Goal: Information Seeking & Learning: Check status

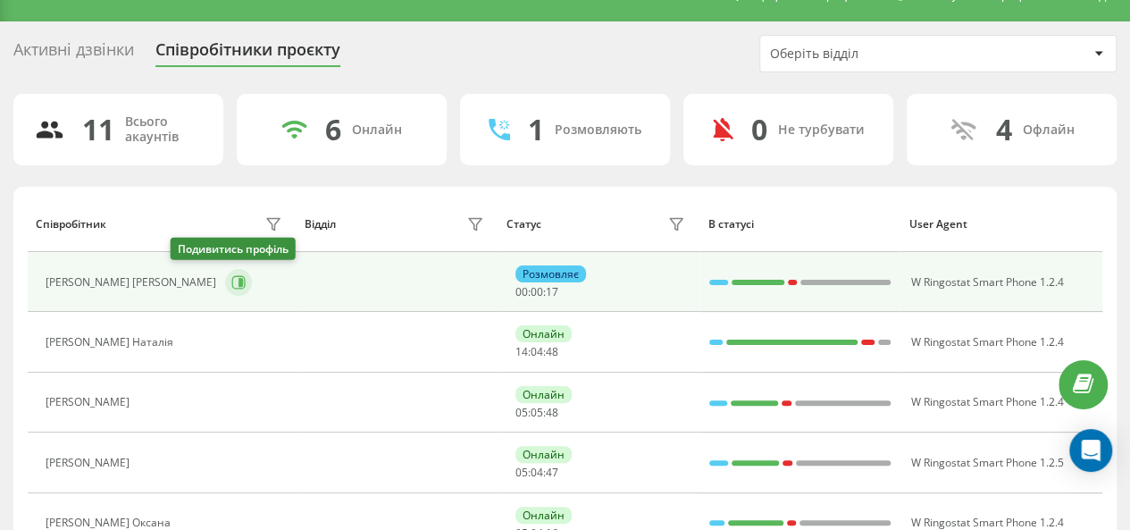
click at [231, 280] on icon at bounding box center [238, 282] width 14 height 14
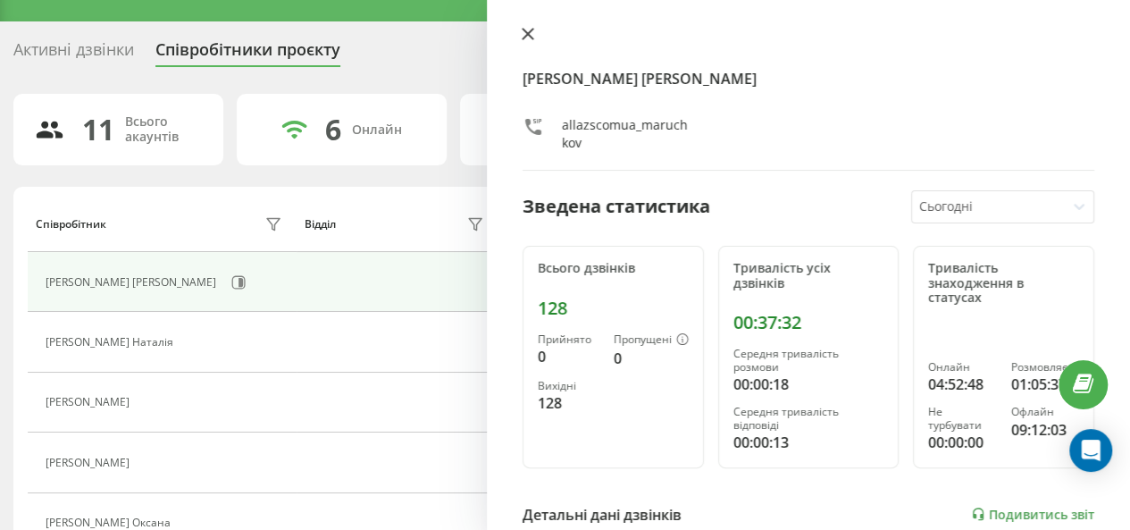
click at [524, 33] on icon at bounding box center [528, 34] width 13 height 13
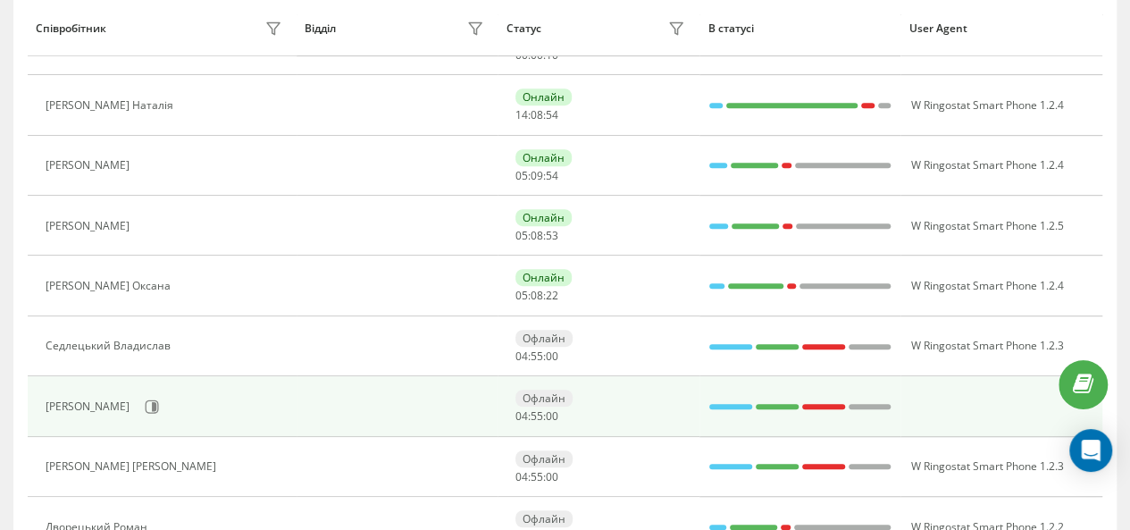
scroll to position [418, 0]
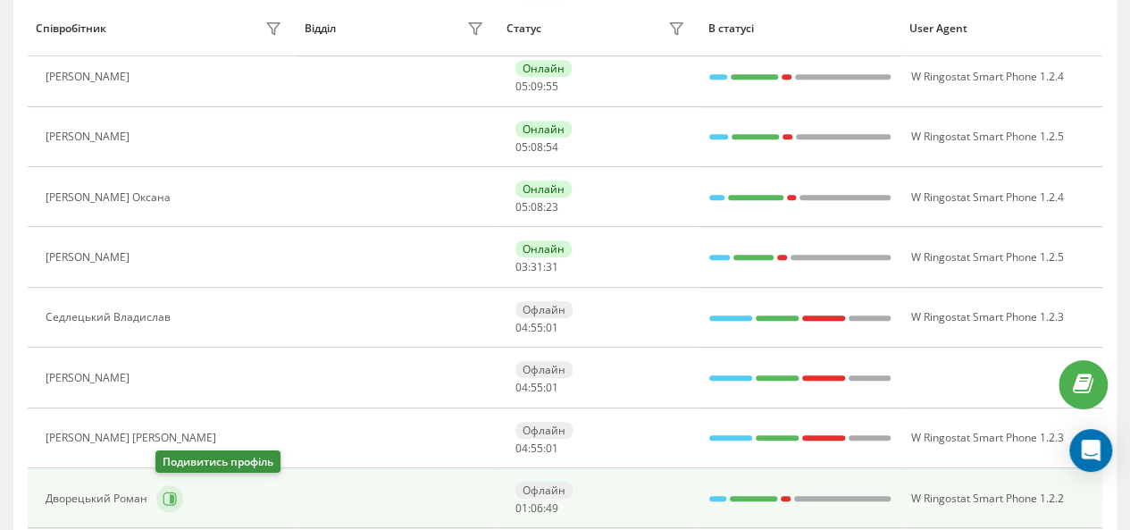
click at [168, 491] on icon at bounding box center [170, 498] width 14 height 14
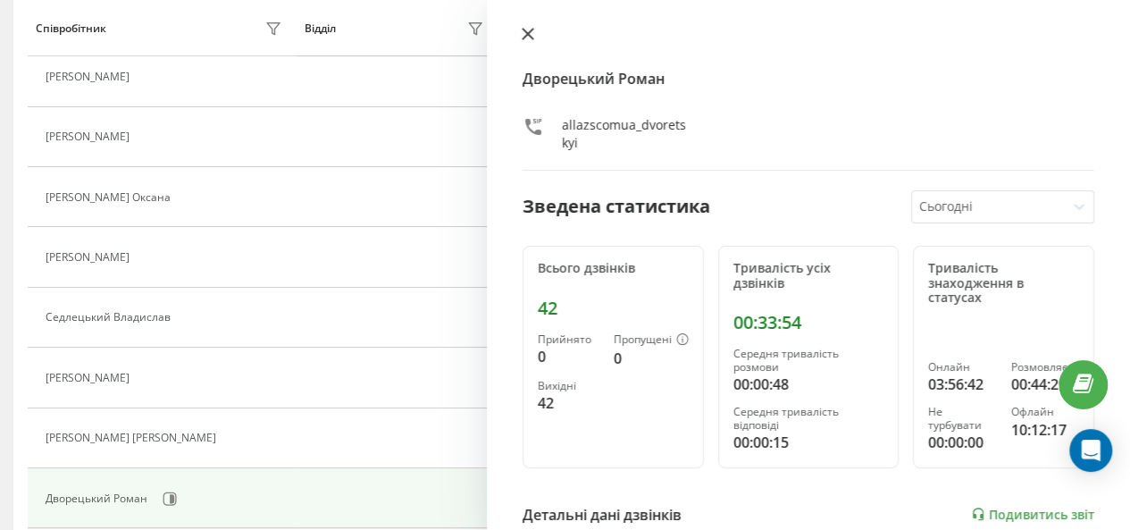
click at [531, 37] on icon at bounding box center [528, 34] width 11 height 11
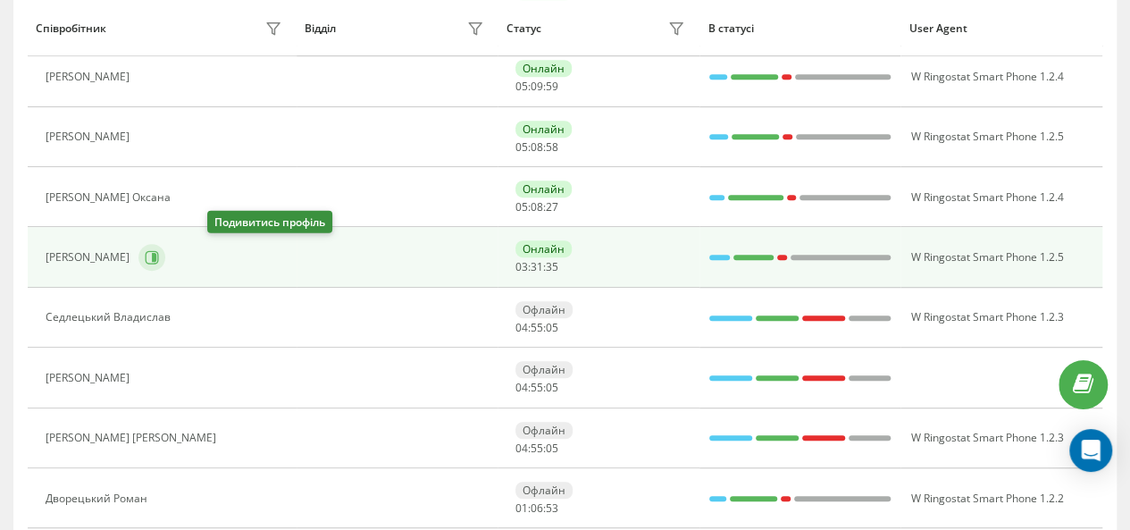
click at [159, 251] on icon at bounding box center [152, 257] width 14 height 14
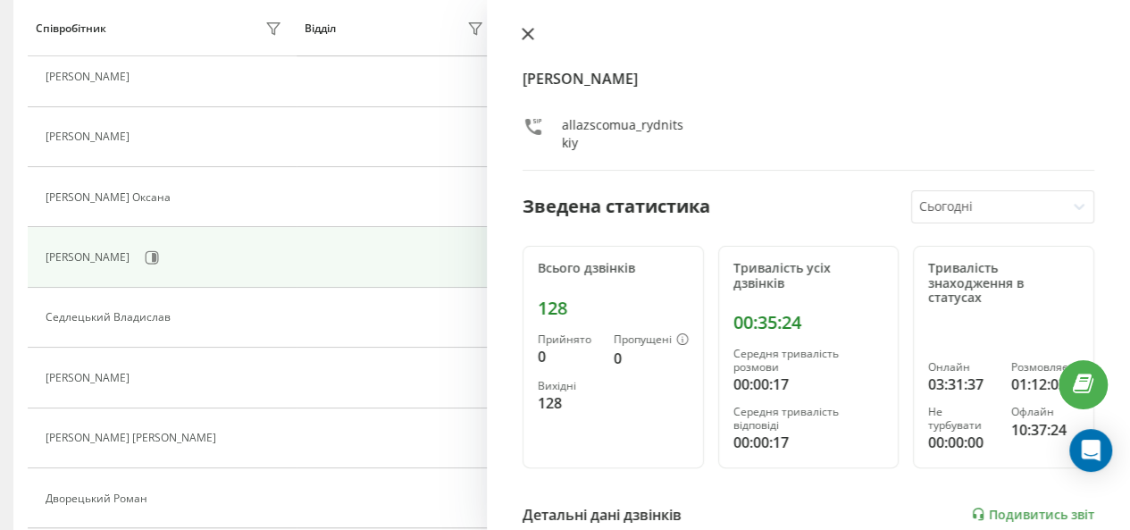
scroll to position [359, 0]
click at [522, 31] on icon at bounding box center [528, 34] width 13 height 13
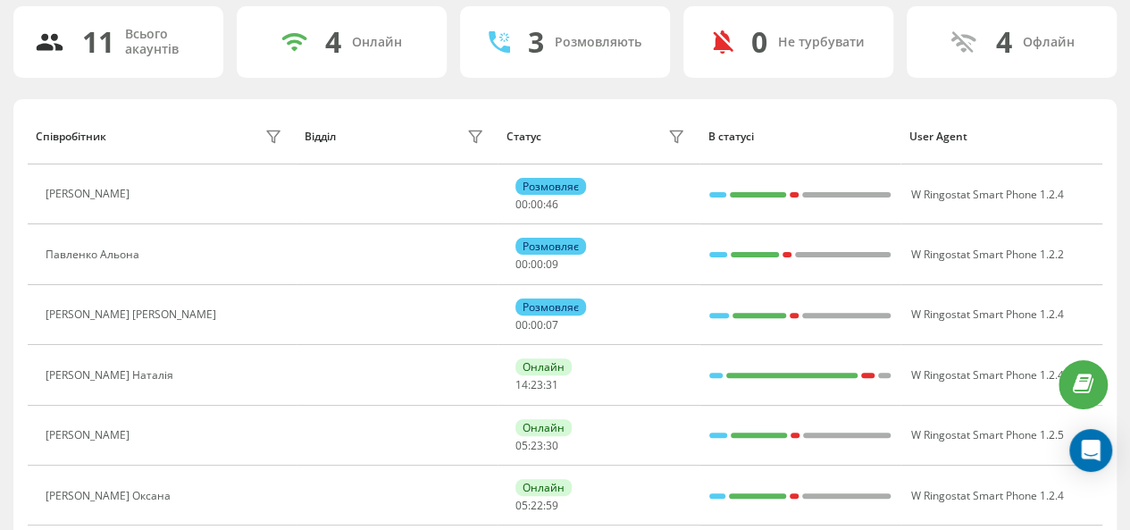
scroll to position [59, 0]
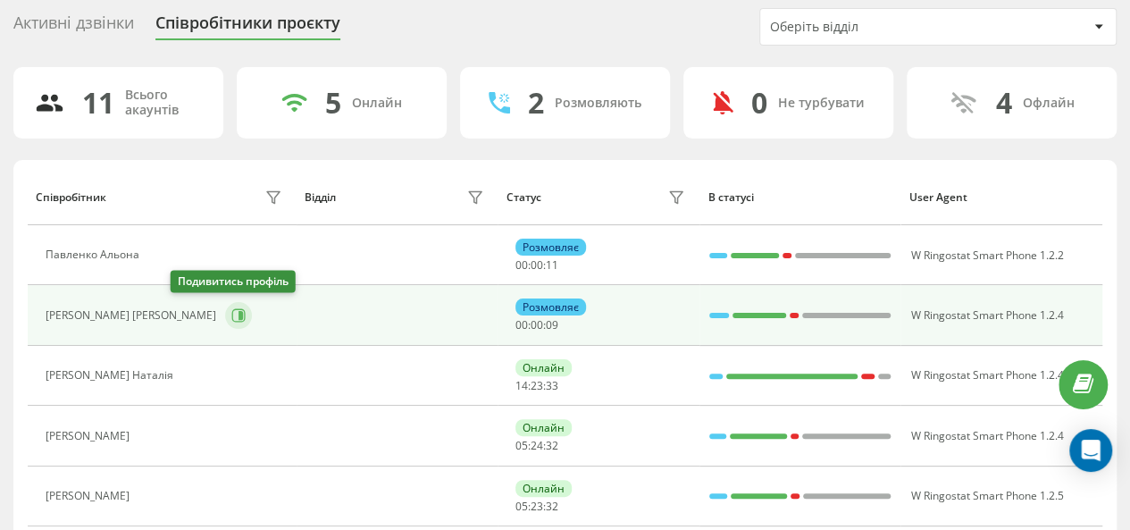
click at [231, 320] on icon at bounding box center [238, 315] width 14 height 14
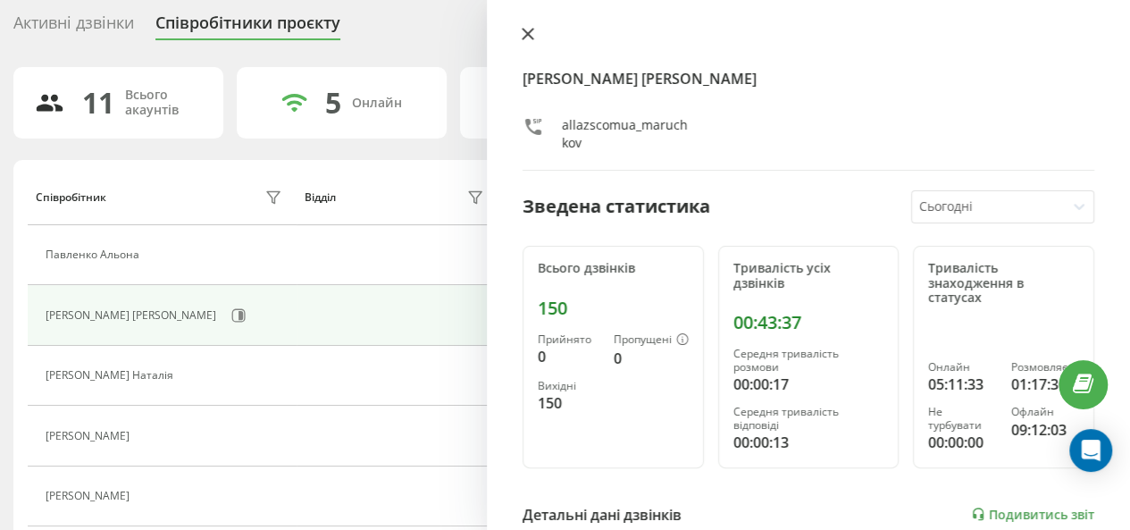
click at [524, 37] on icon at bounding box center [528, 34] width 11 height 11
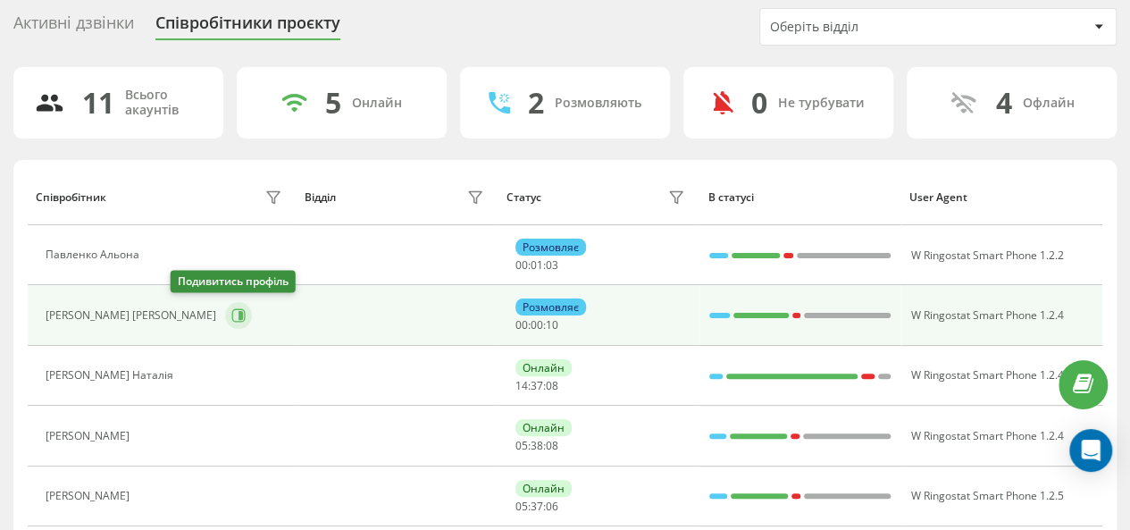
click at [231, 310] on icon at bounding box center [238, 315] width 14 height 14
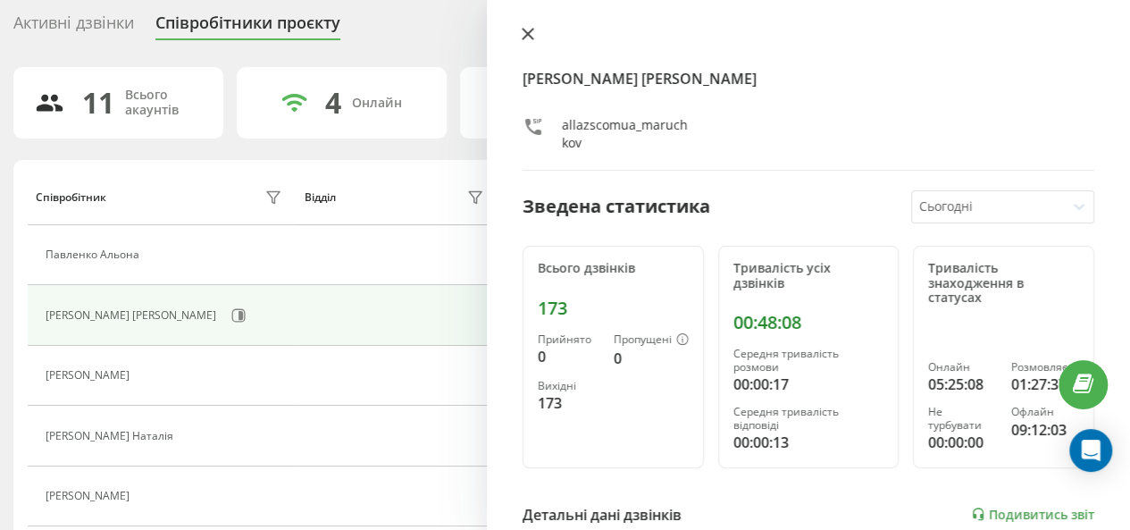
click at [522, 35] on icon at bounding box center [528, 34] width 13 height 13
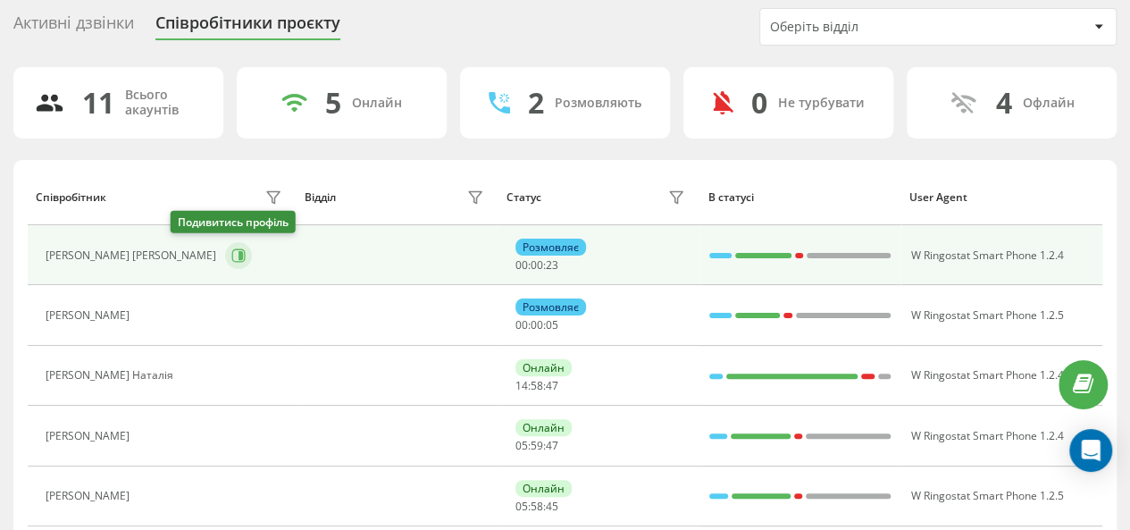
click at [239, 253] on icon at bounding box center [241, 255] width 4 height 9
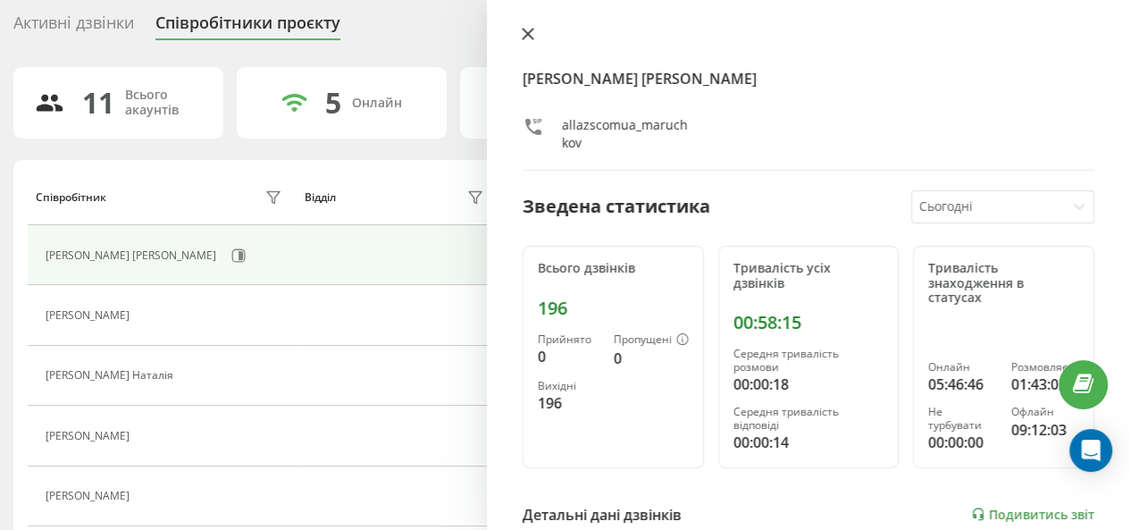
click at [524, 29] on icon at bounding box center [528, 34] width 11 height 11
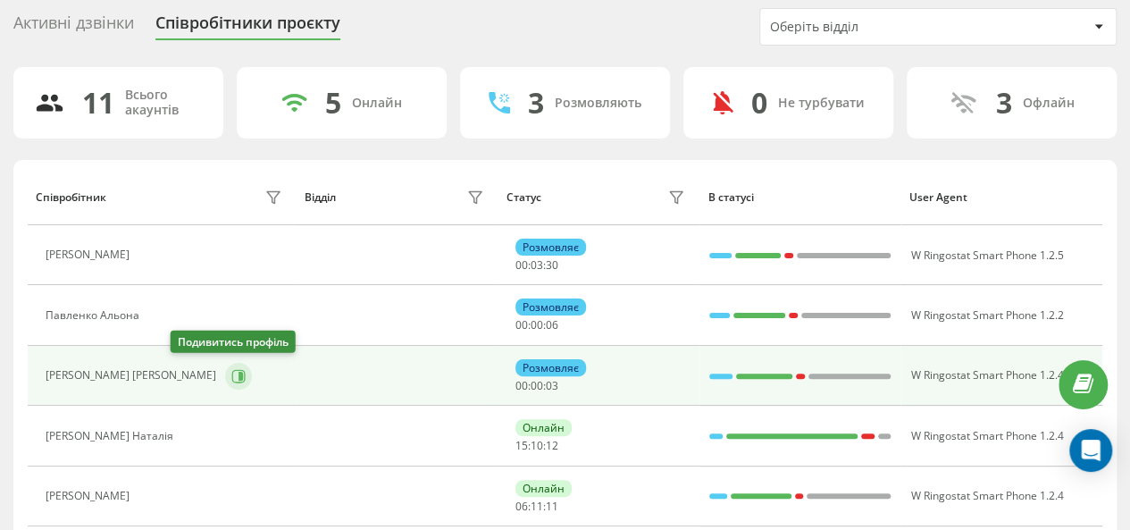
click at [231, 371] on icon at bounding box center [238, 376] width 14 height 14
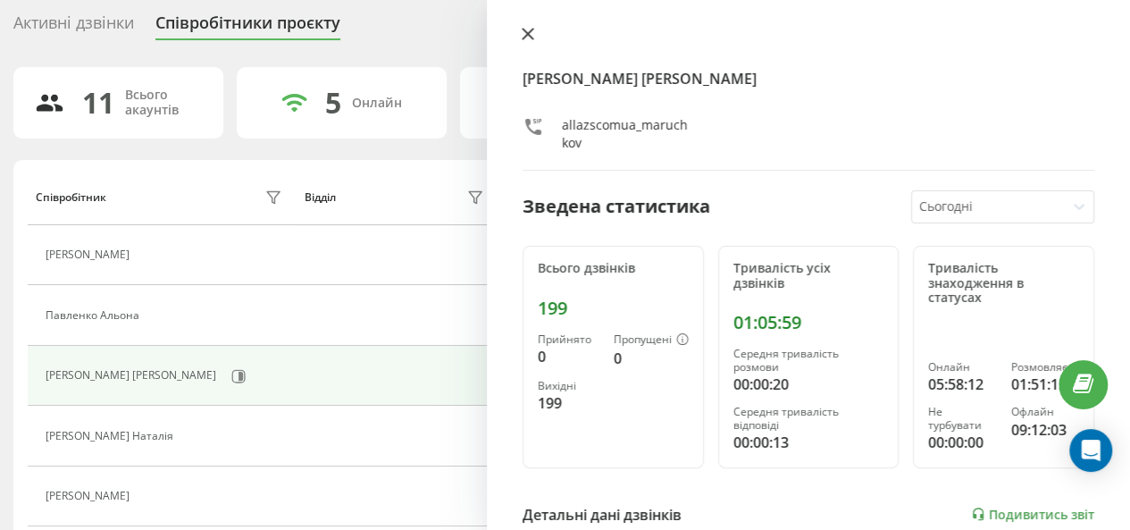
click at [531, 36] on icon at bounding box center [528, 34] width 13 height 13
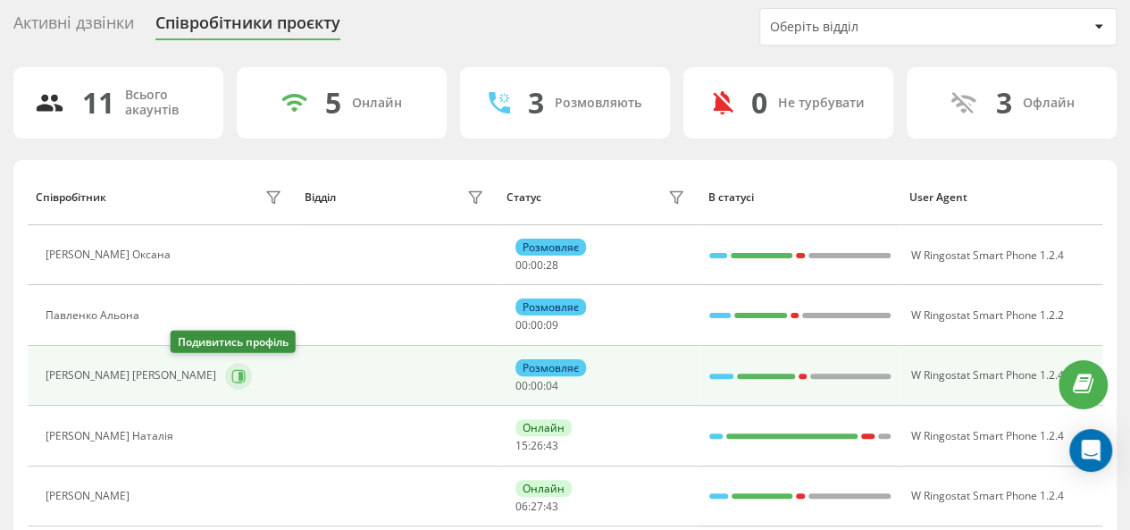
click at [231, 374] on icon at bounding box center [238, 376] width 14 height 14
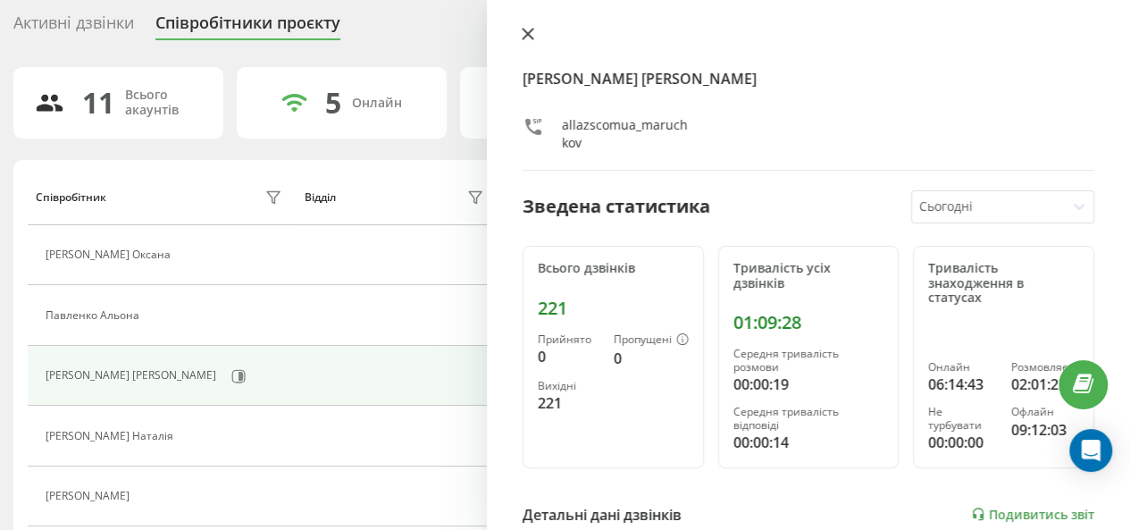
click at [528, 31] on icon at bounding box center [528, 34] width 13 height 13
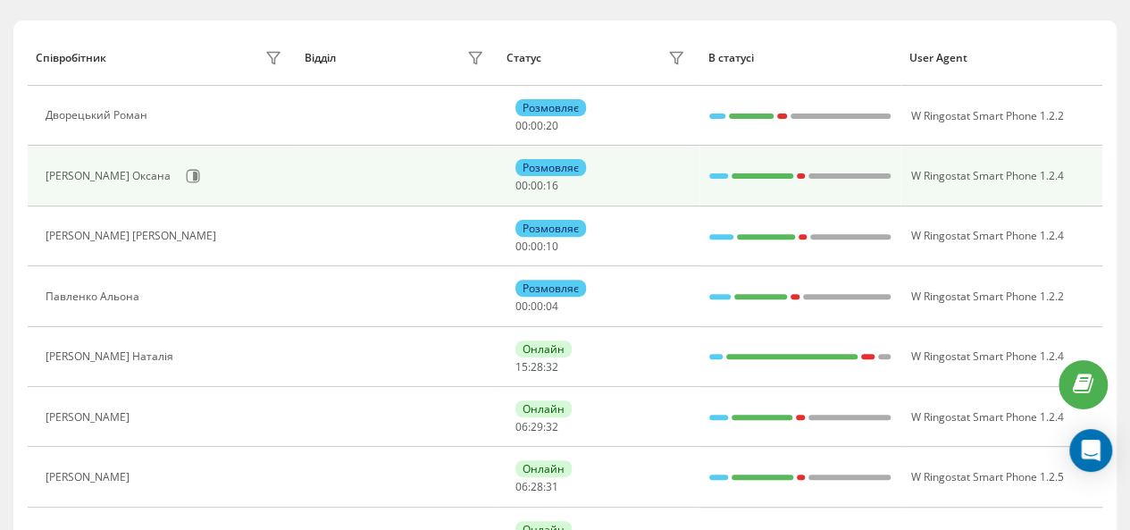
scroll to position [238, 0]
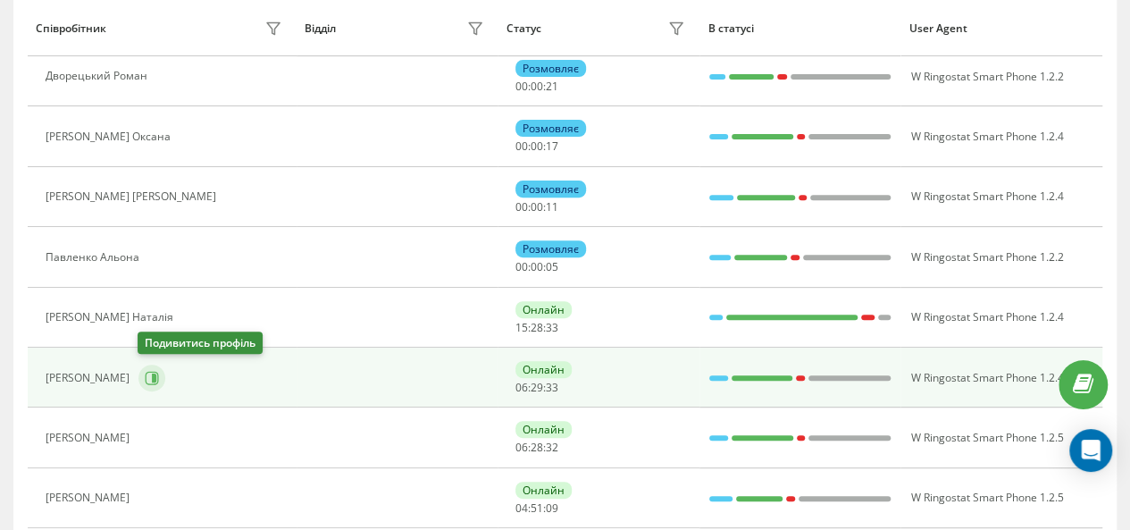
click at [153, 374] on icon at bounding box center [154, 377] width 4 height 9
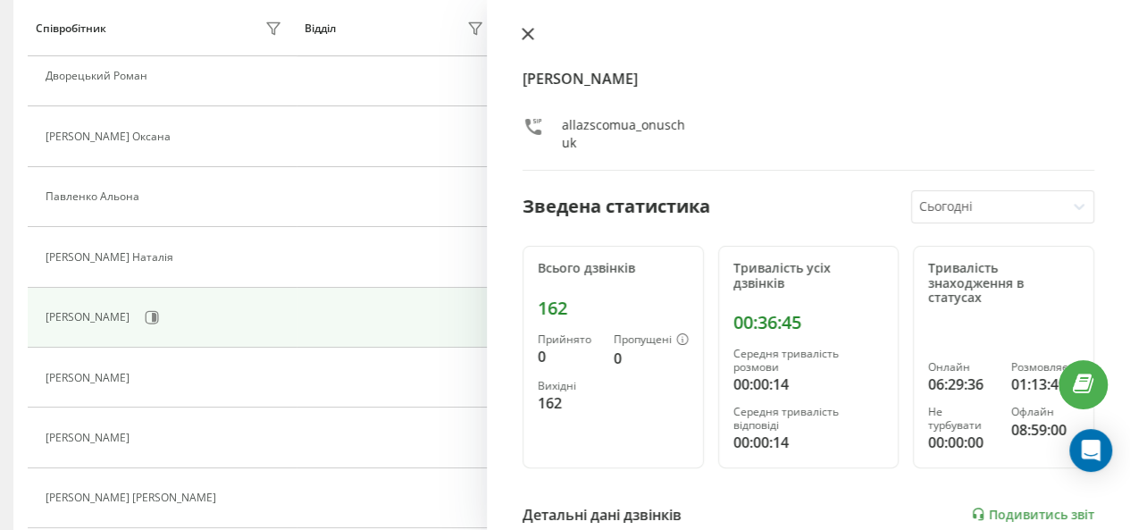
click at [528, 33] on icon at bounding box center [528, 34] width 11 height 11
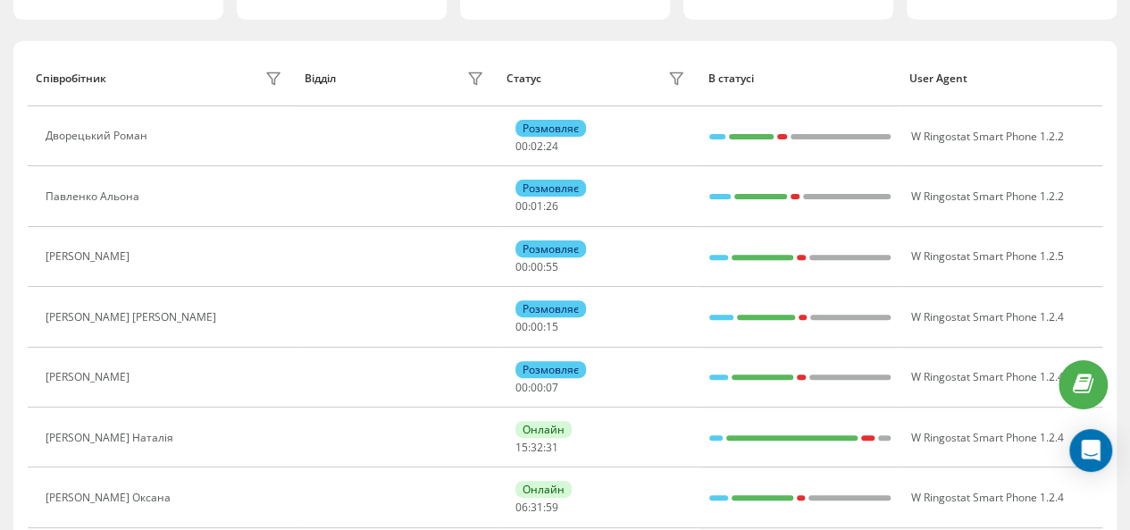
scroll to position [179, 0]
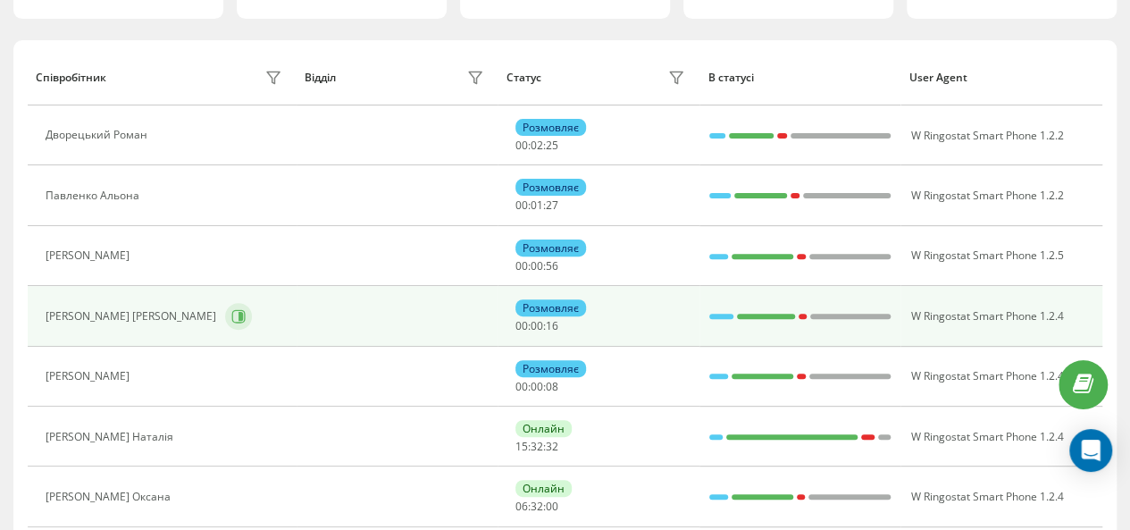
click at [239, 312] on icon at bounding box center [241, 316] width 4 height 9
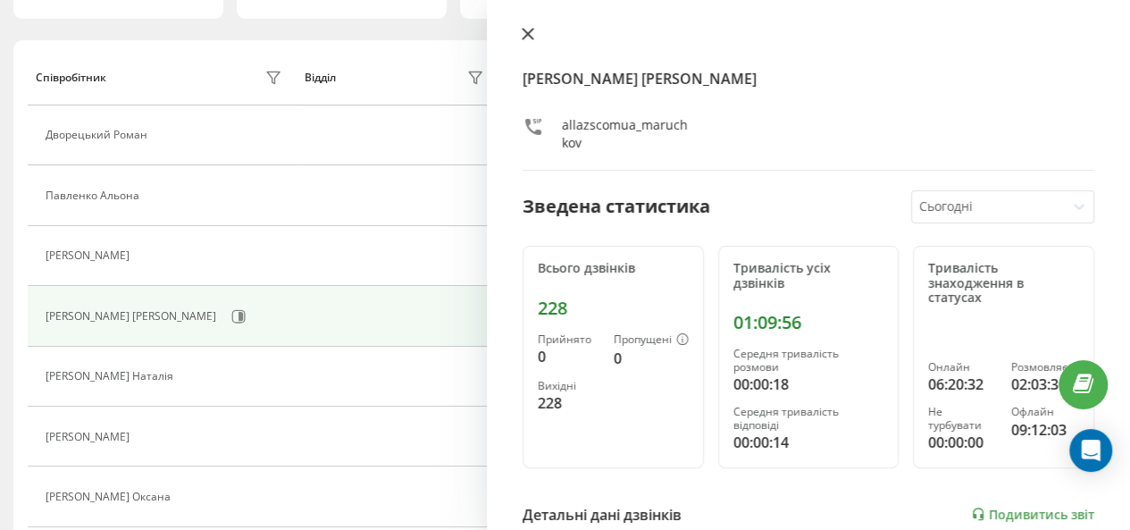
click at [524, 38] on icon at bounding box center [528, 34] width 11 height 11
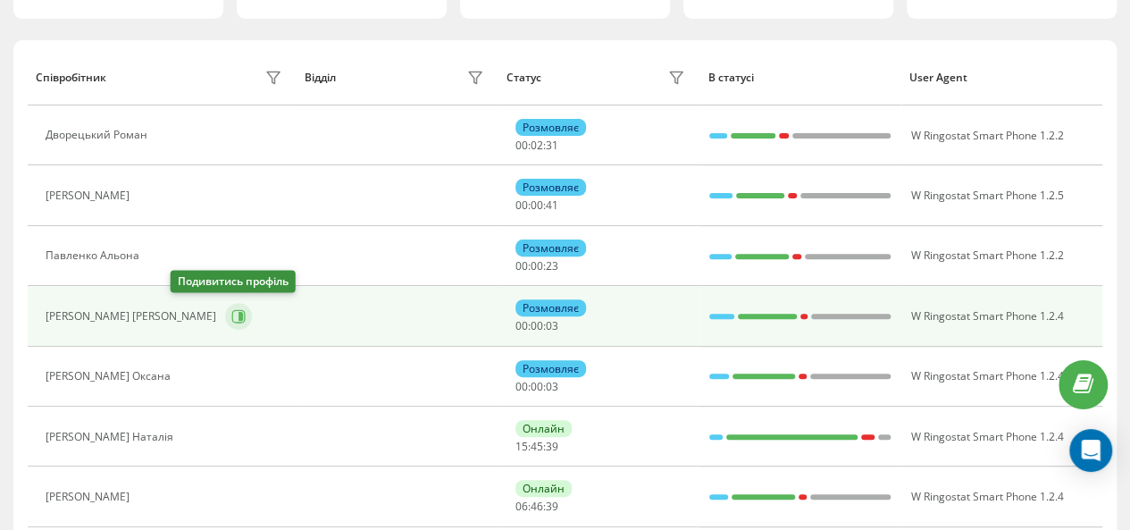
click at [239, 315] on icon at bounding box center [241, 316] width 4 height 9
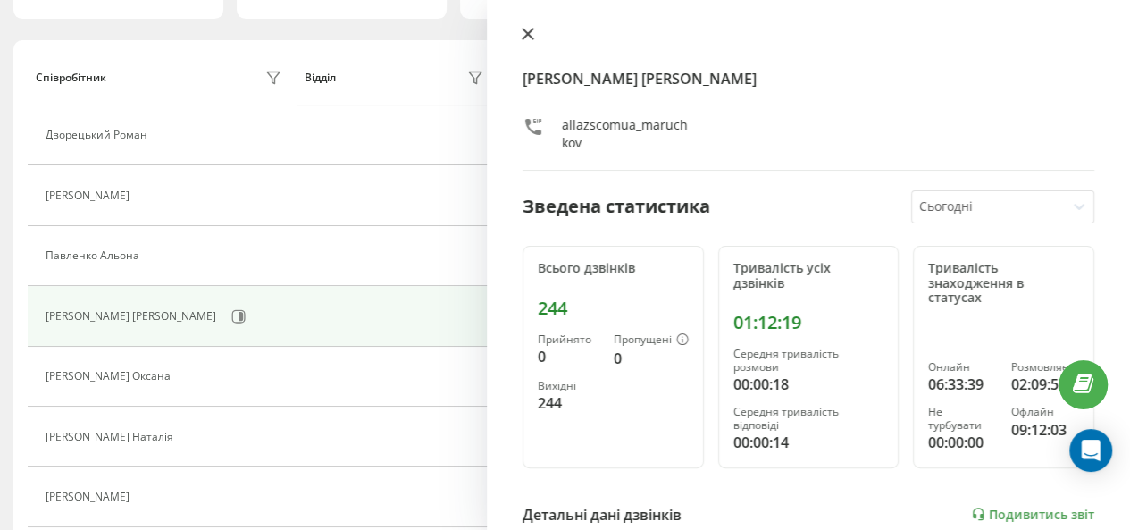
click at [529, 31] on icon at bounding box center [528, 34] width 13 height 13
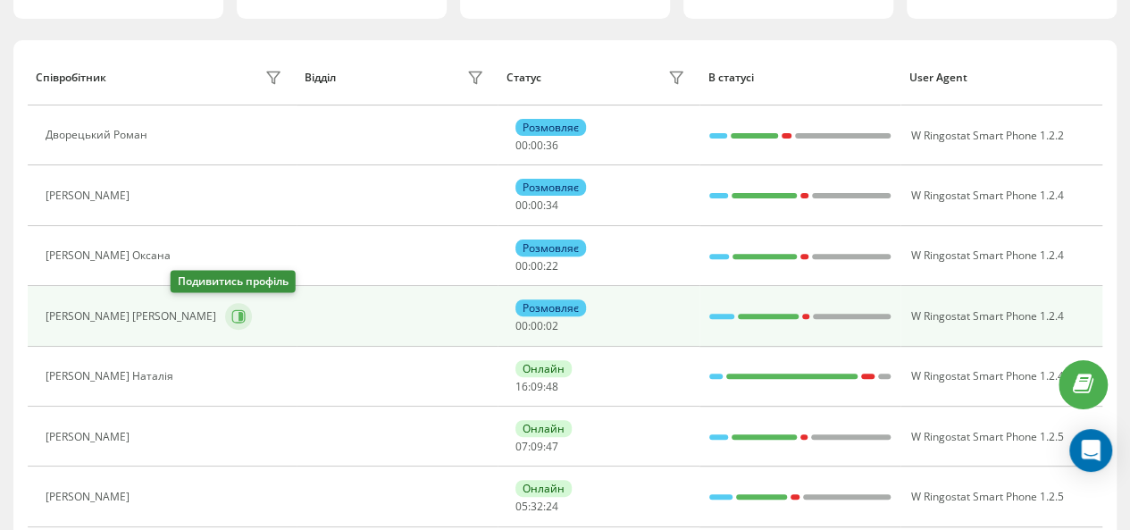
click at [231, 310] on icon at bounding box center [238, 316] width 14 height 14
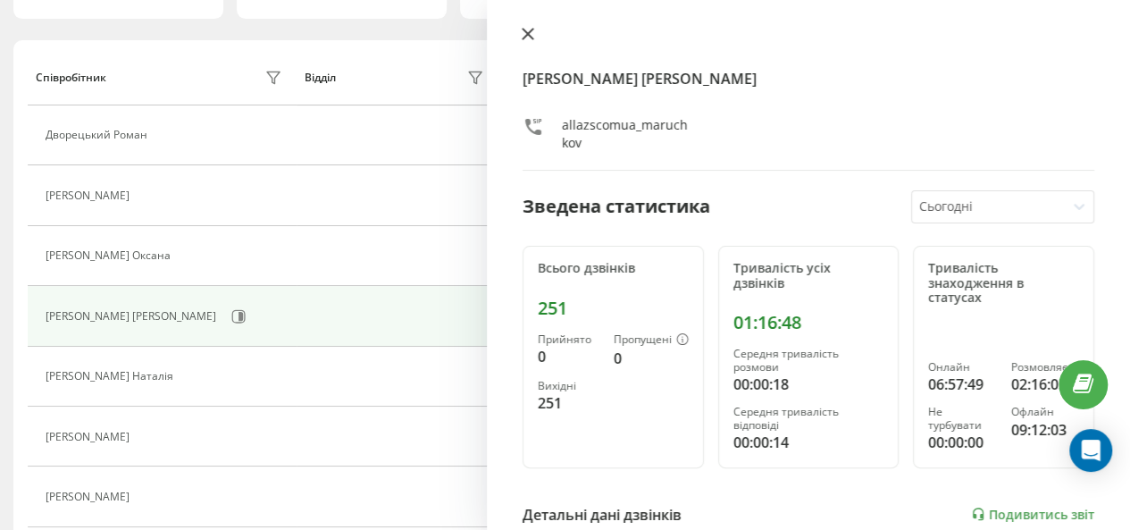
click at [527, 34] on icon at bounding box center [528, 34] width 11 height 11
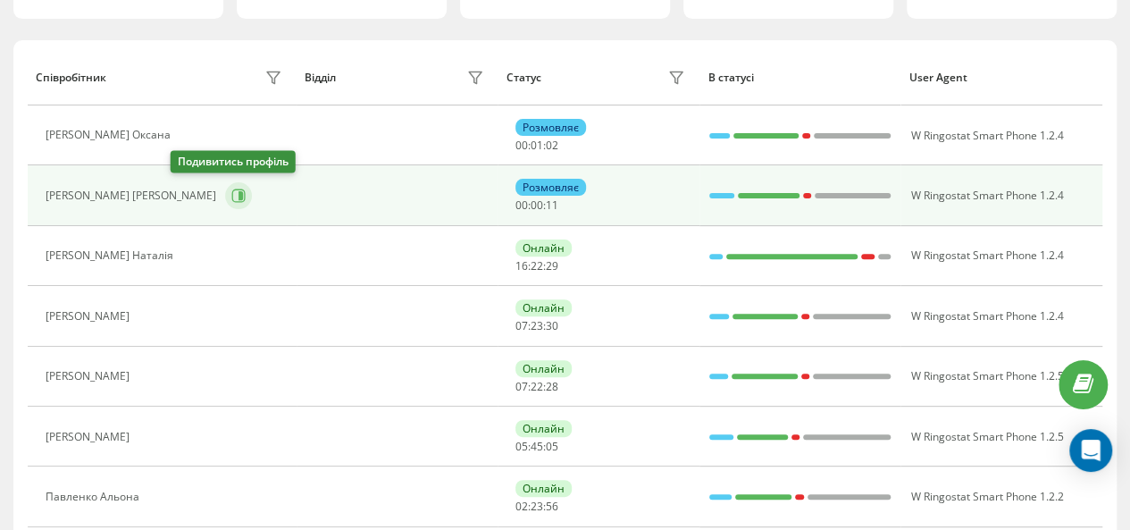
click at [231, 189] on icon at bounding box center [238, 196] width 14 height 14
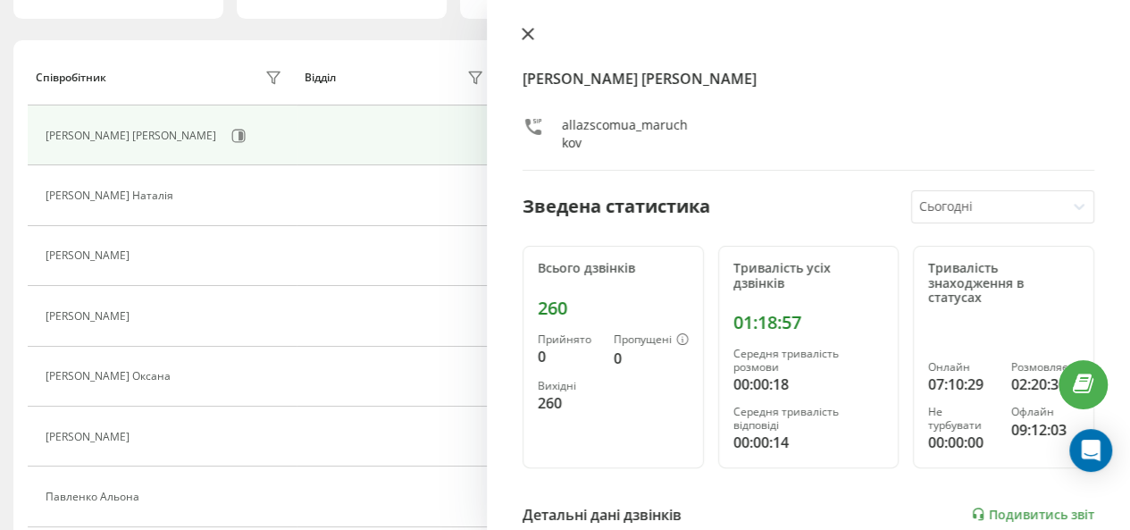
click at [520, 33] on button at bounding box center [527, 35] width 23 height 17
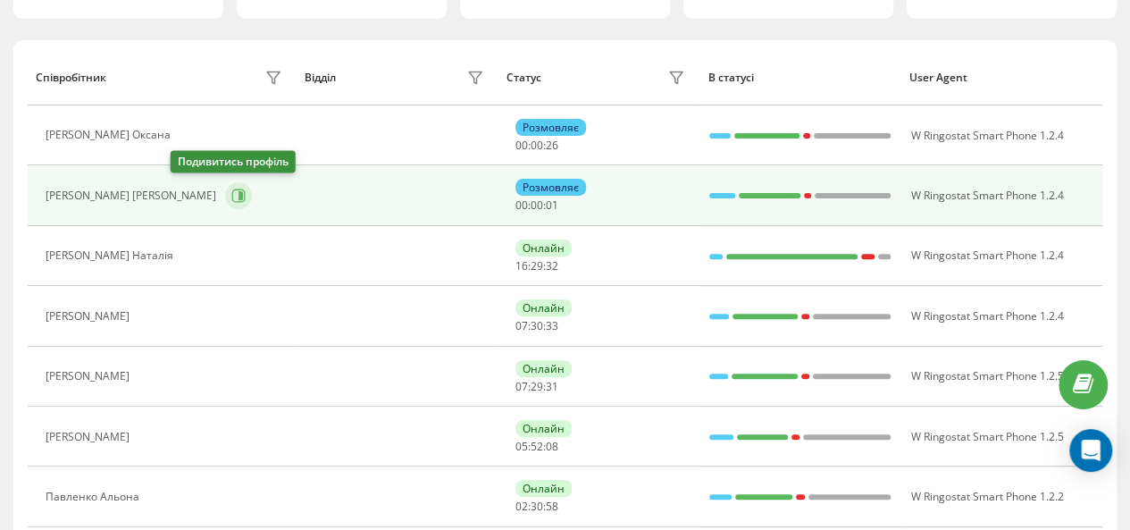
click at [231, 194] on icon at bounding box center [238, 196] width 14 height 14
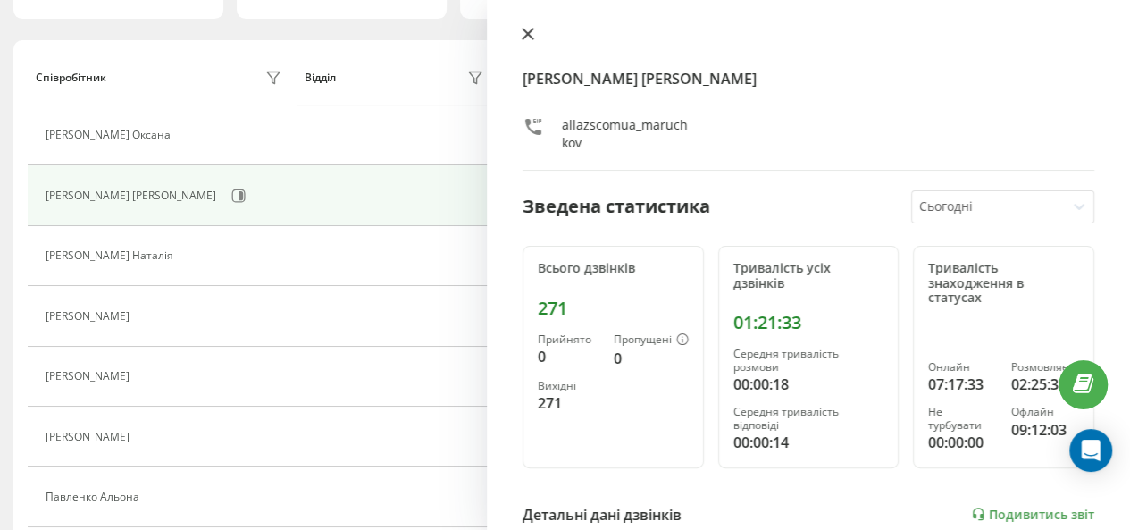
click at [525, 40] on button at bounding box center [527, 35] width 23 height 17
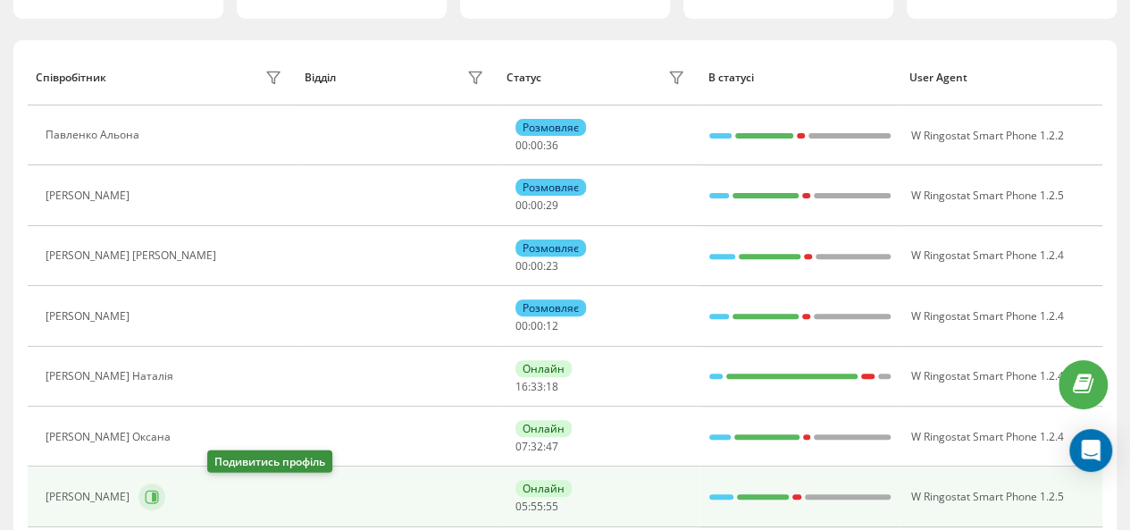
click at [159, 495] on icon at bounding box center [152, 497] width 14 height 14
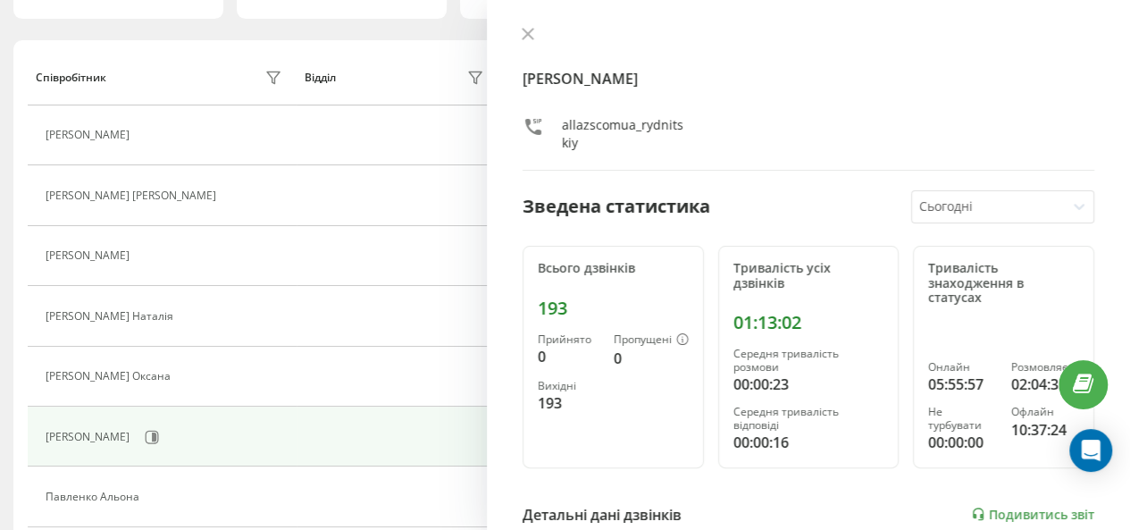
click at [524, 37] on icon at bounding box center [528, 34] width 11 height 11
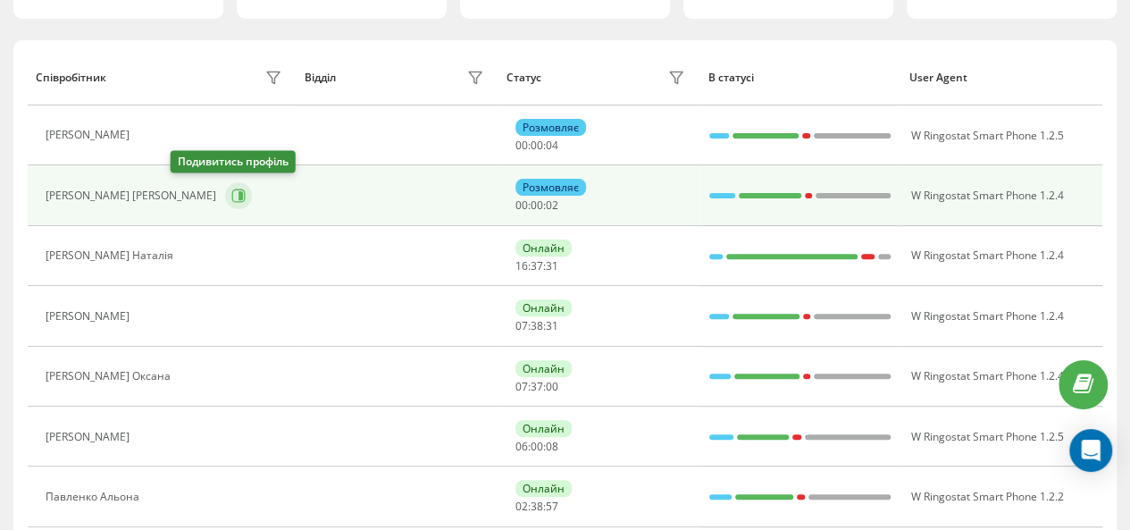
click at [231, 191] on icon at bounding box center [238, 196] width 14 height 14
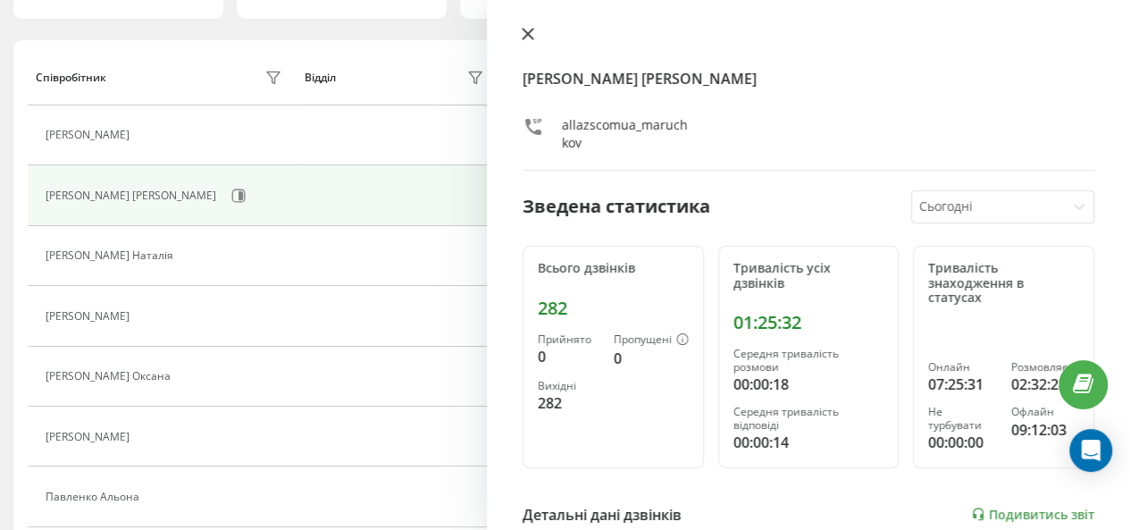
click at [525, 33] on icon at bounding box center [528, 34] width 11 height 11
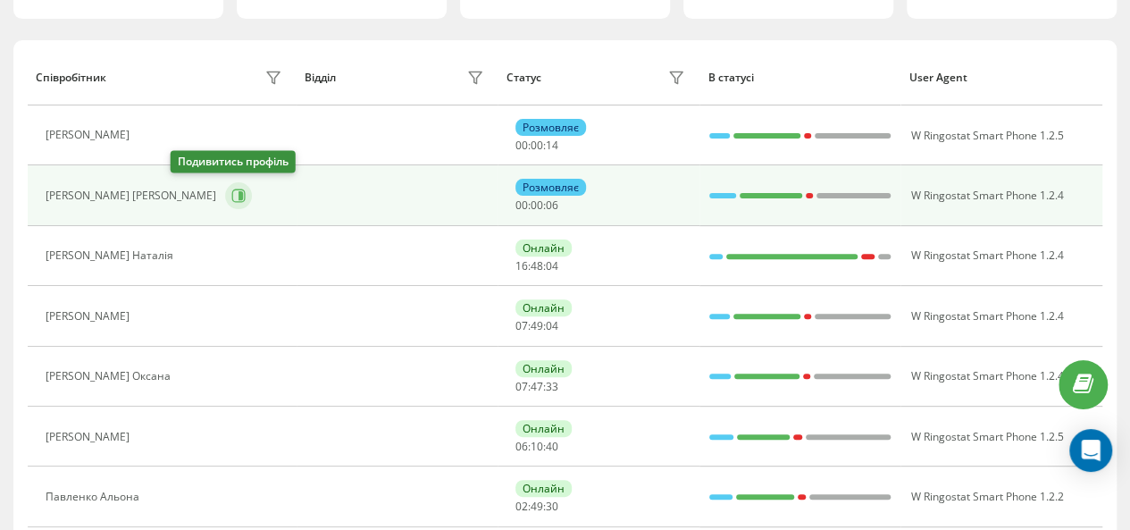
click at [239, 194] on icon at bounding box center [241, 195] width 4 height 9
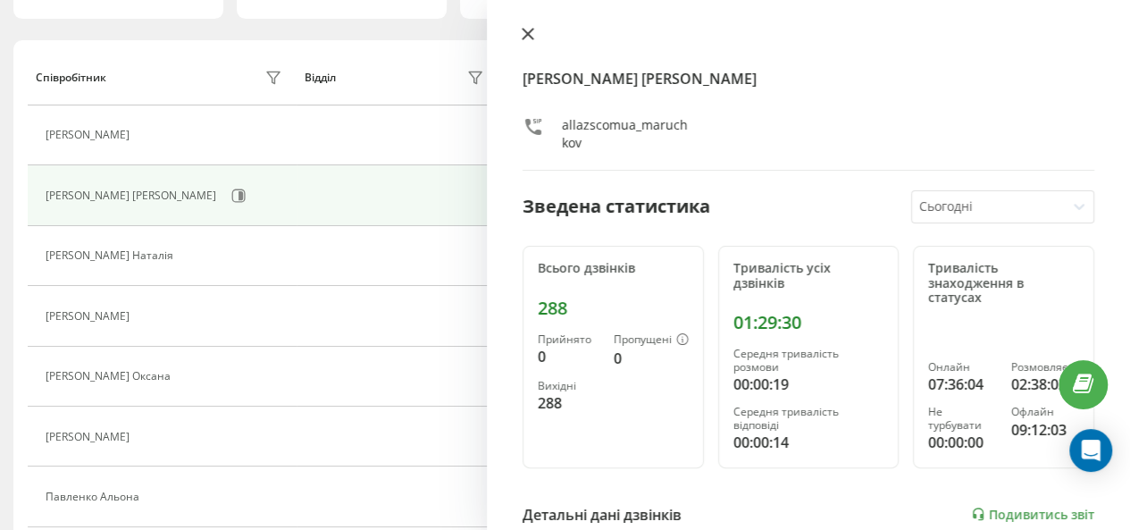
click at [522, 33] on icon at bounding box center [528, 34] width 13 height 13
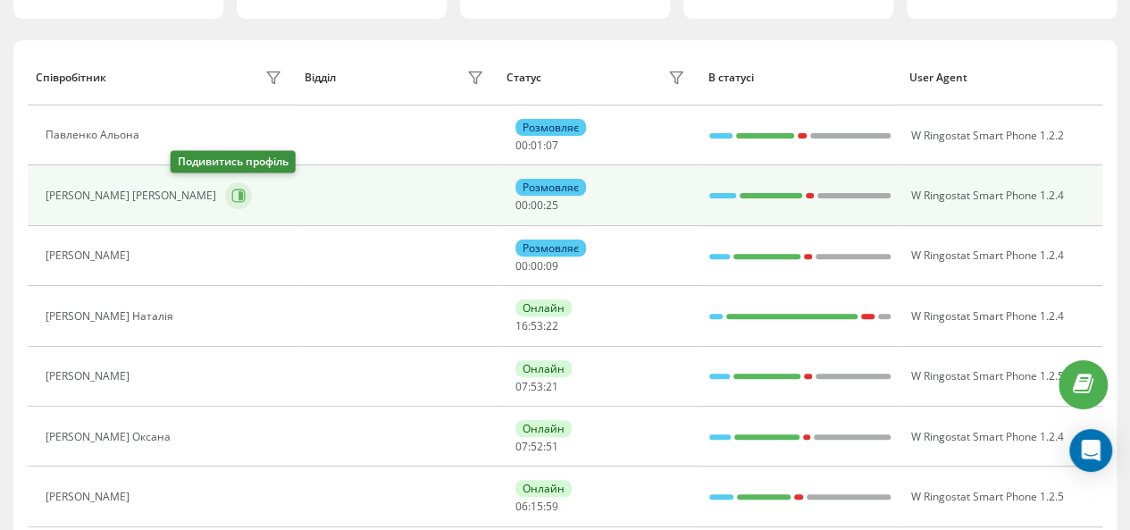
click at [239, 194] on icon at bounding box center [241, 195] width 4 height 9
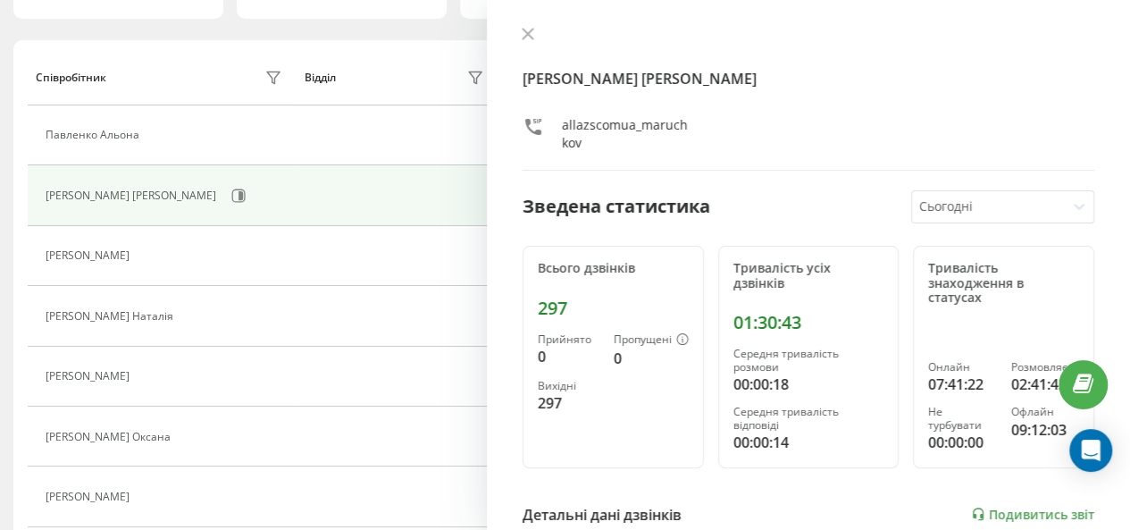
click at [527, 27] on div at bounding box center [809, 36] width 572 height 18
click at [531, 33] on icon at bounding box center [528, 34] width 13 height 13
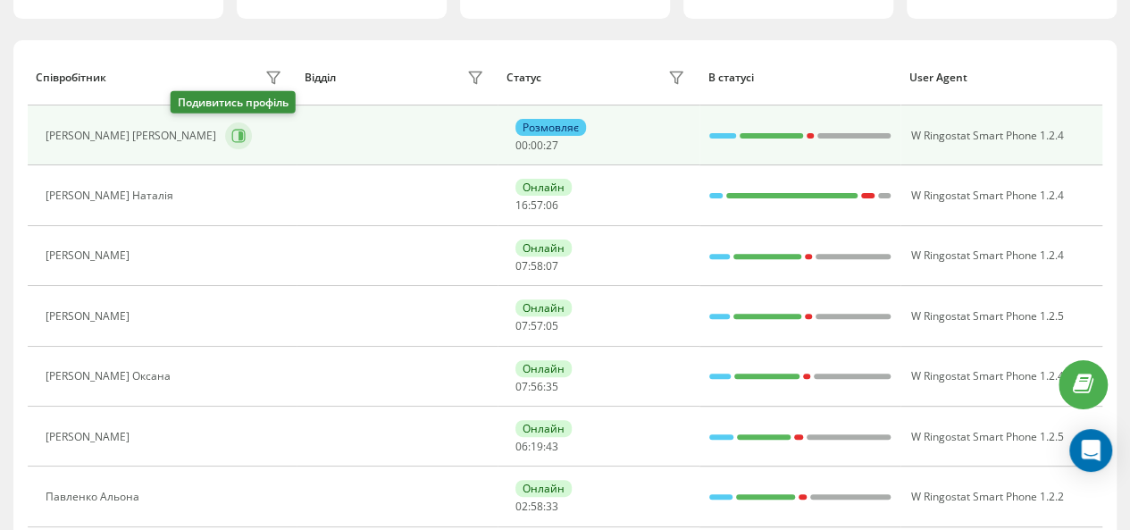
click at [231, 138] on icon at bounding box center [238, 136] width 14 height 14
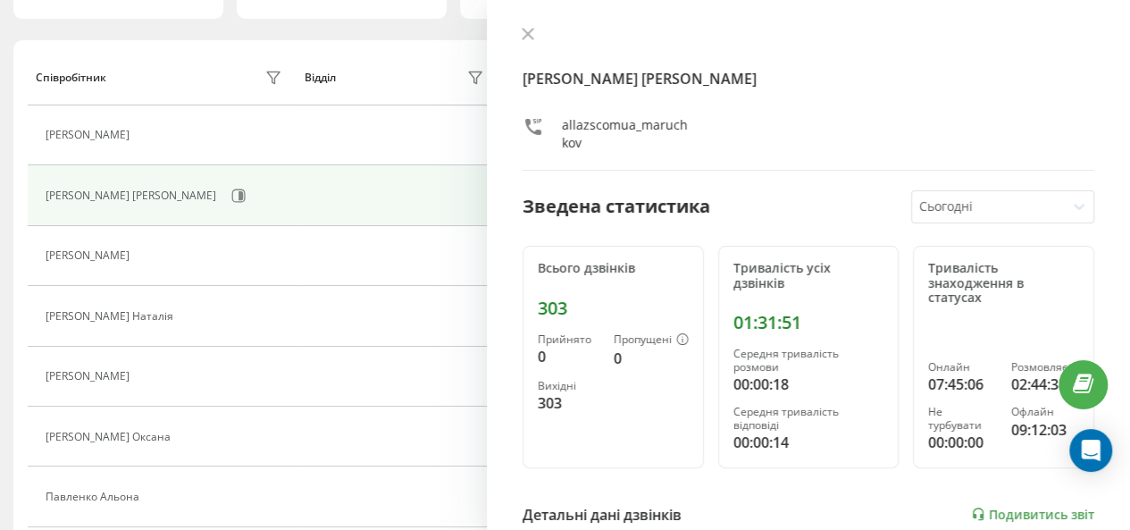
click at [528, 37] on icon at bounding box center [528, 34] width 13 height 13
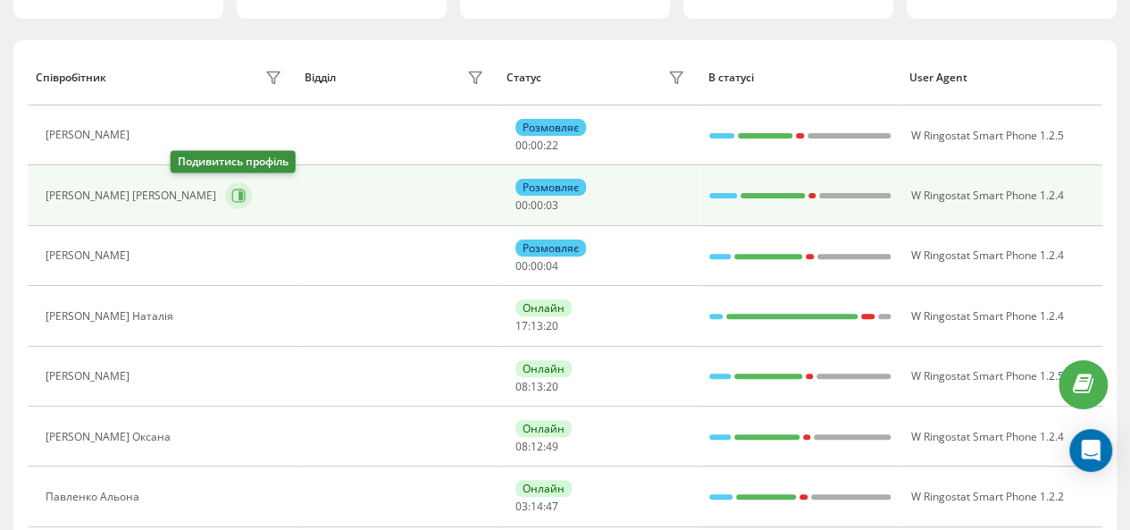
click at [231, 192] on icon at bounding box center [238, 196] width 14 height 14
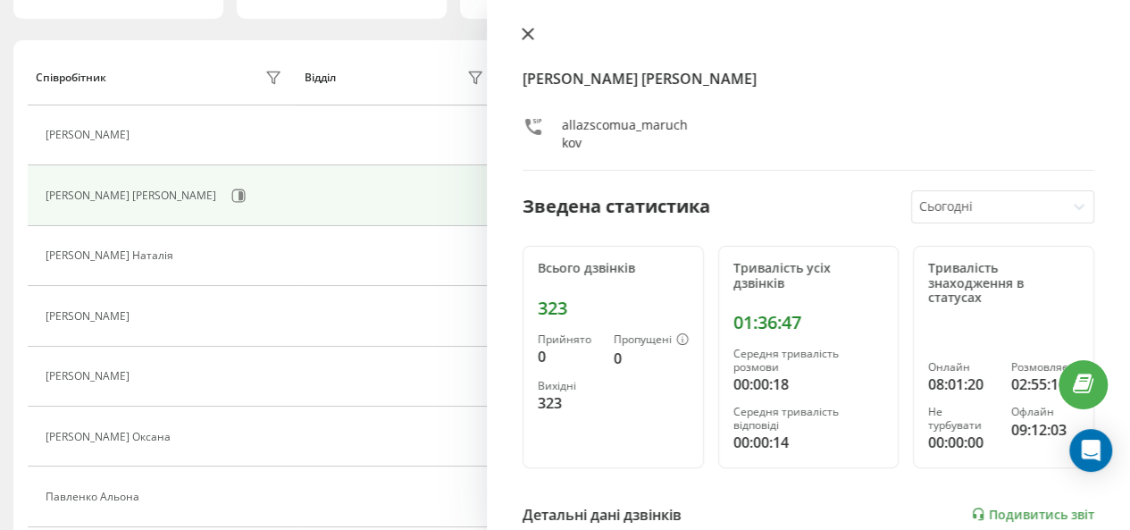
click at [524, 33] on icon at bounding box center [528, 34] width 13 height 13
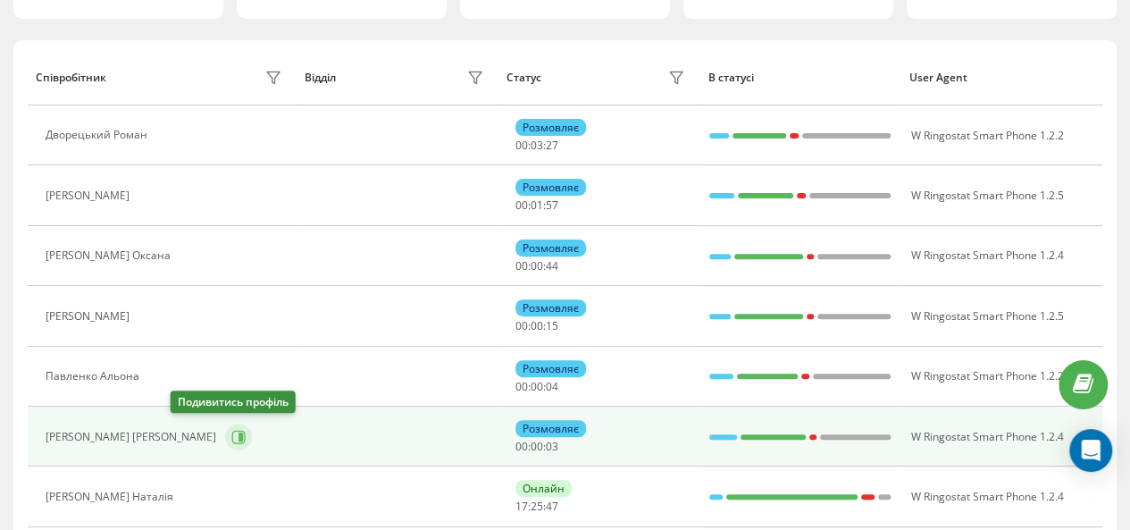
click at [232, 430] on icon at bounding box center [238, 436] width 13 height 13
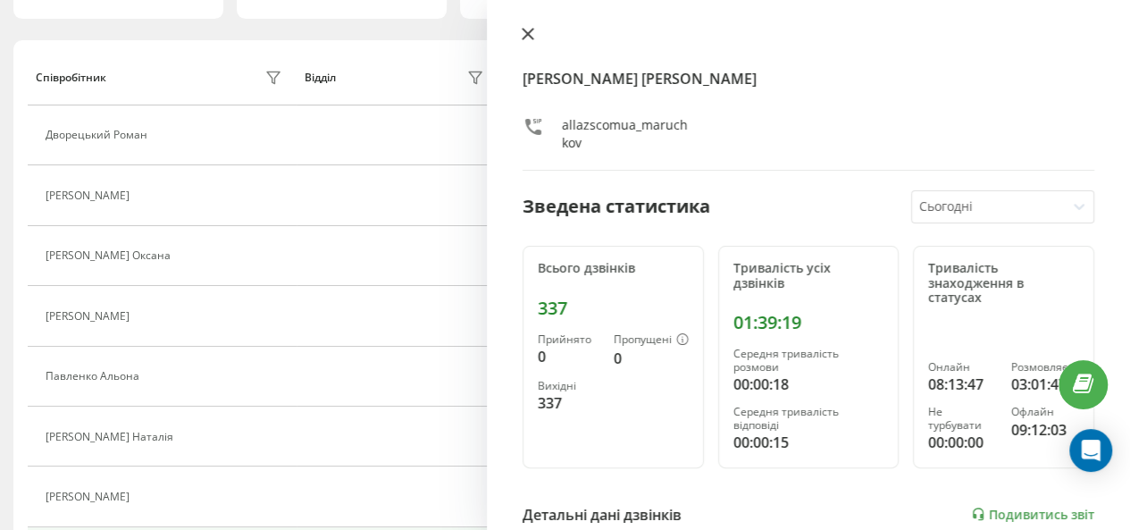
click at [529, 33] on icon at bounding box center [528, 34] width 11 height 11
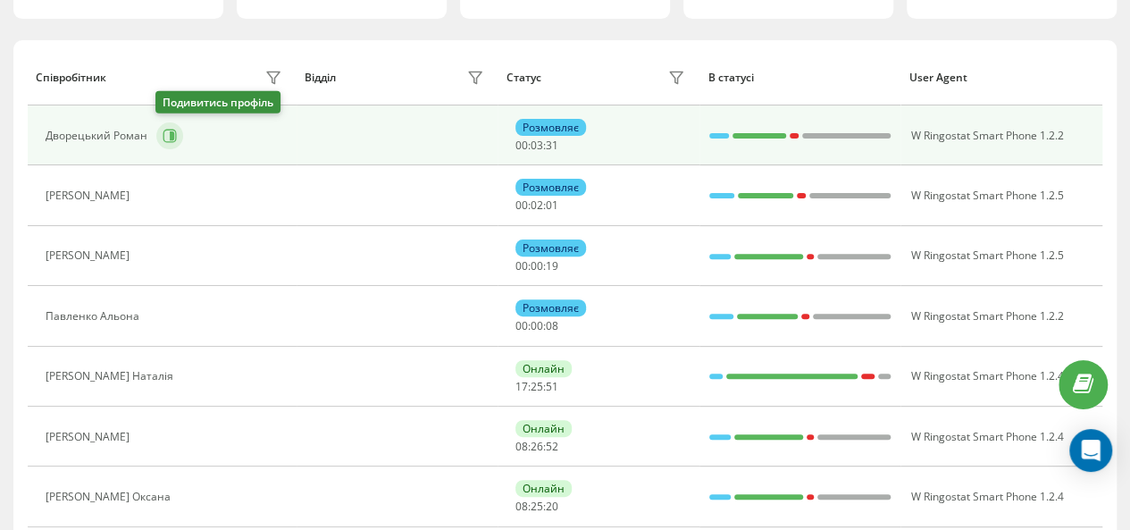
click at [170, 138] on icon at bounding box center [172, 135] width 4 height 9
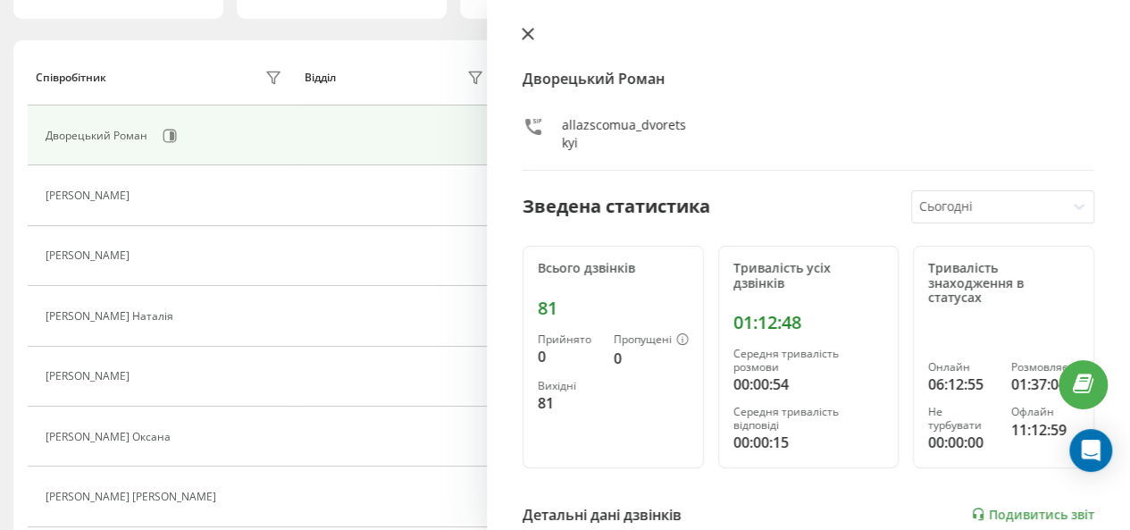
click at [520, 33] on button at bounding box center [527, 35] width 23 height 17
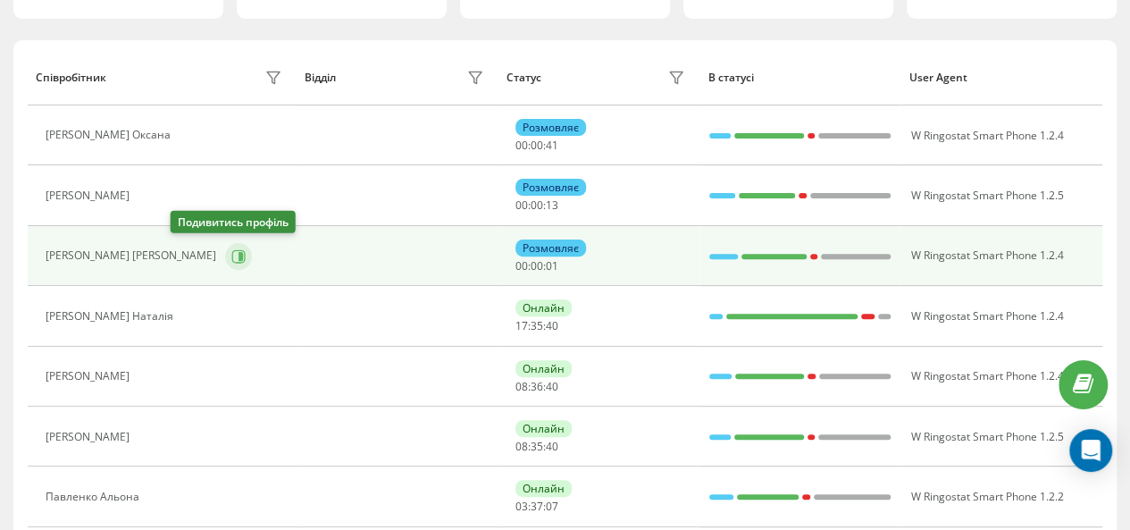
click at [232, 254] on icon at bounding box center [238, 255] width 13 height 13
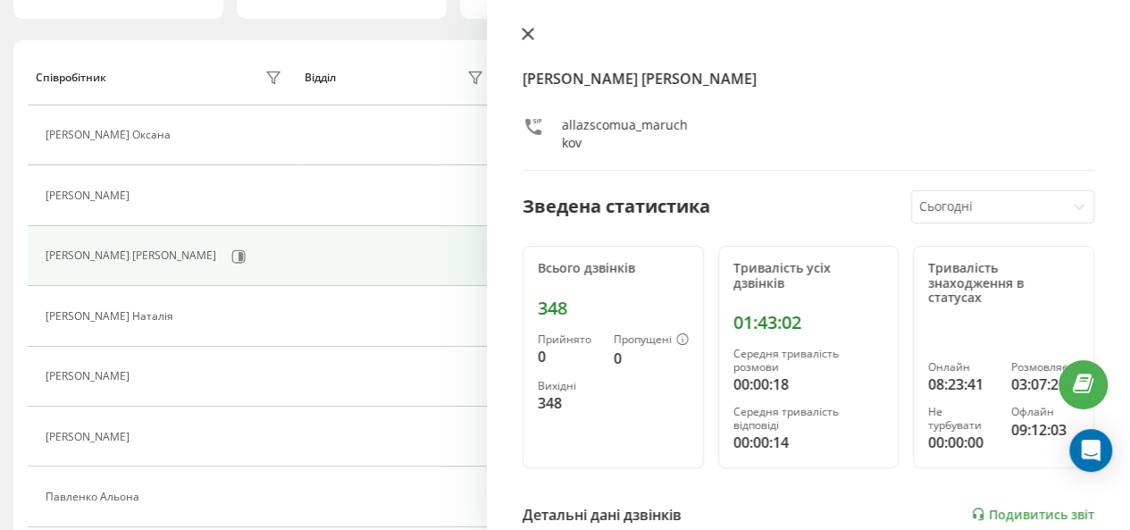
click at [531, 34] on icon at bounding box center [528, 34] width 13 height 13
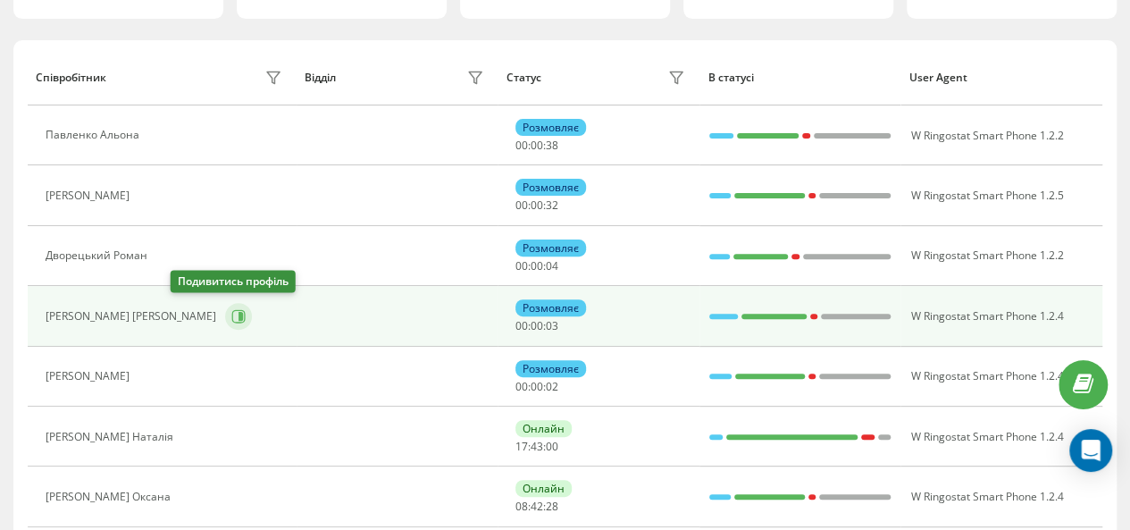
click at [232, 315] on icon at bounding box center [238, 315] width 13 height 13
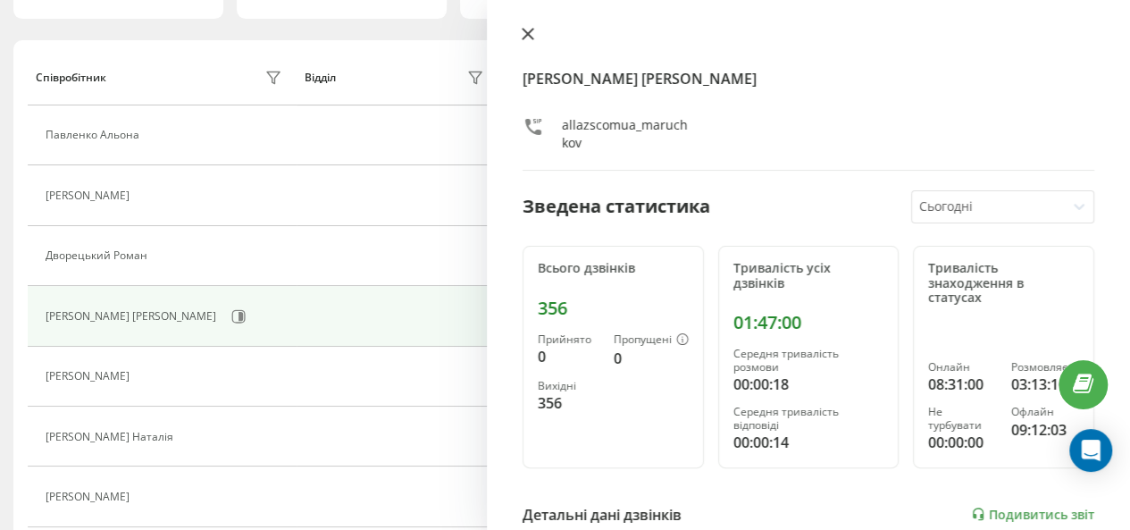
click at [528, 33] on icon at bounding box center [528, 34] width 11 height 11
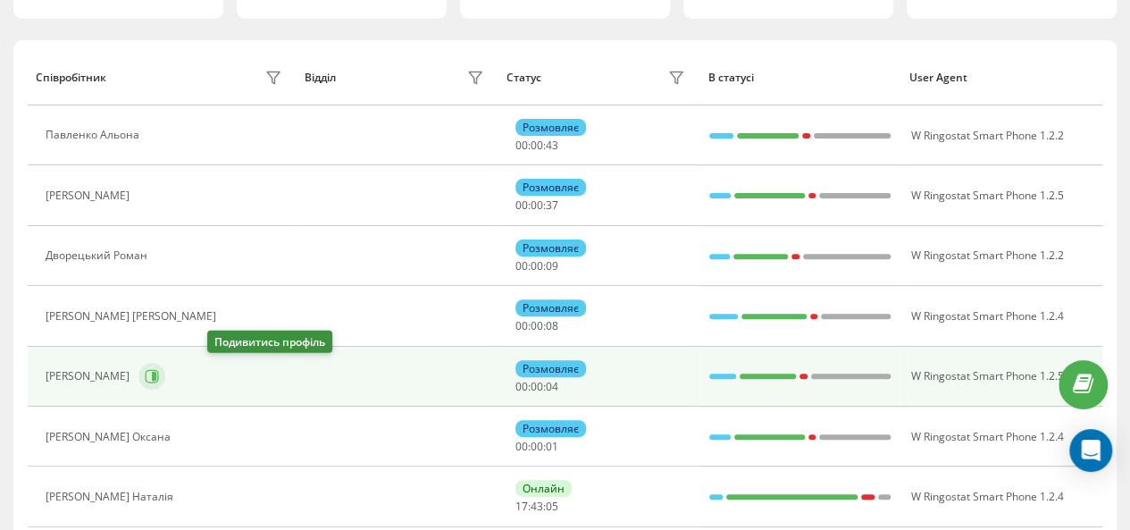
click at [156, 377] on icon at bounding box center [154, 376] width 4 height 9
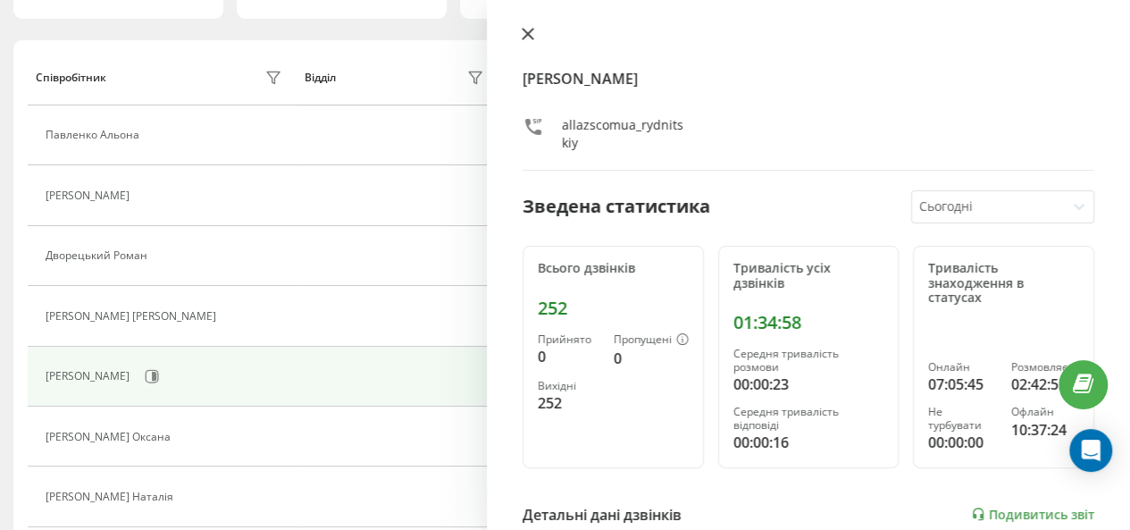
click at [524, 37] on icon at bounding box center [528, 34] width 11 height 11
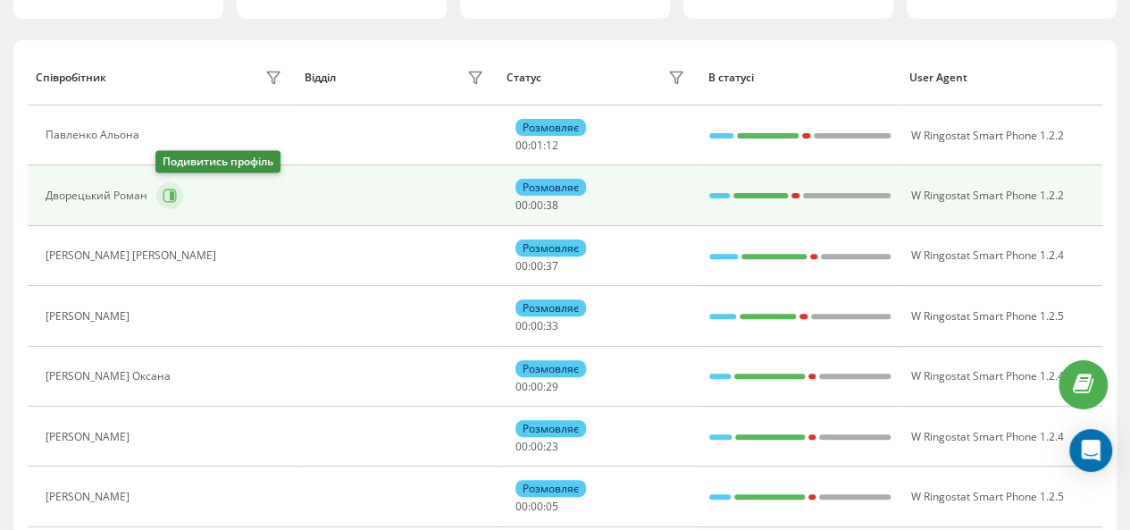
click at [170, 199] on icon at bounding box center [170, 195] width 13 height 13
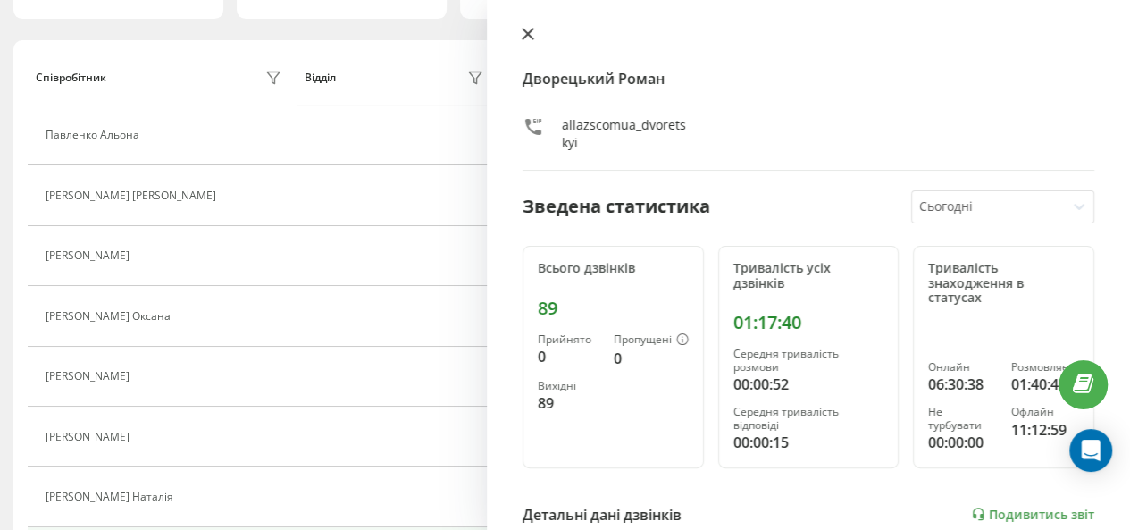
click at [531, 37] on icon at bounding box center [528, 34] width 11 height 11
